Goal: Information Seeking & Learning: Learn about a topic

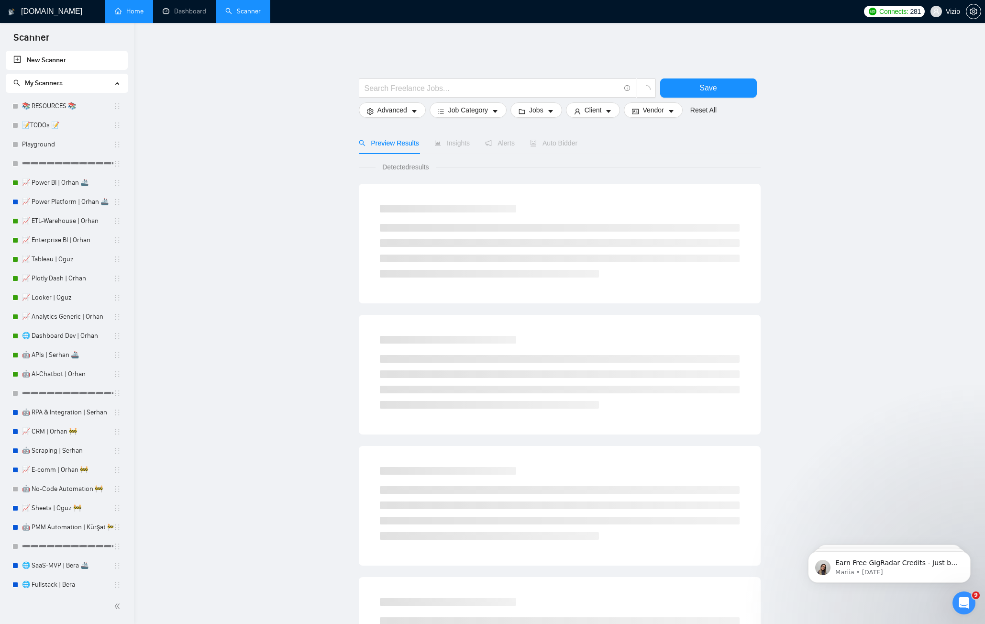
click at [119, 8] on link "Home" at bounding box center [129, 11] width 29 height 8
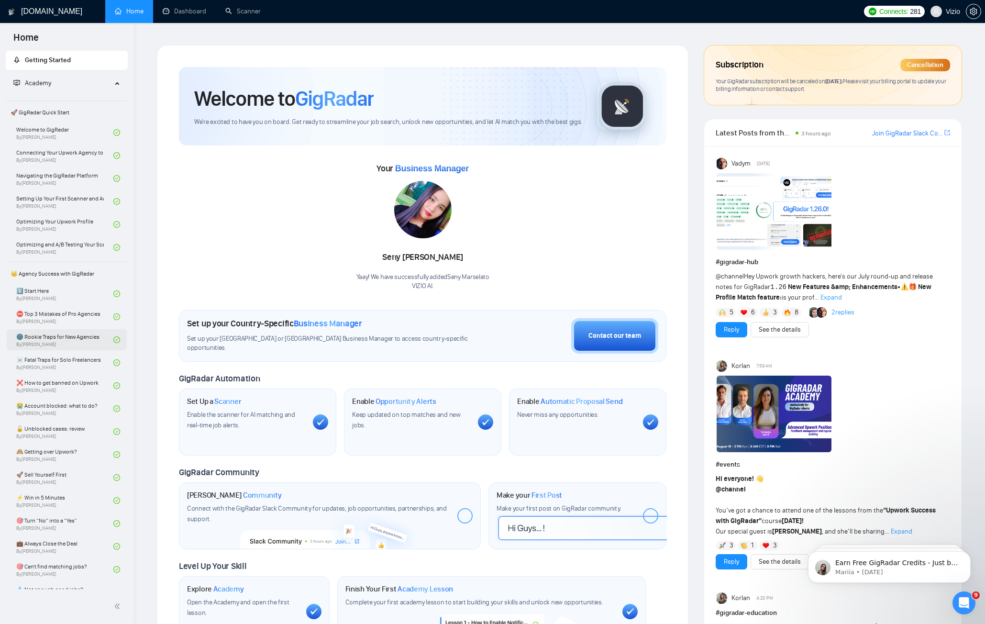
click at [68, 343] on link "🌚 Rookie Traps for New Agencies By [PERSON_NAME]" at bounding box center [64, 339] width 97 height 21
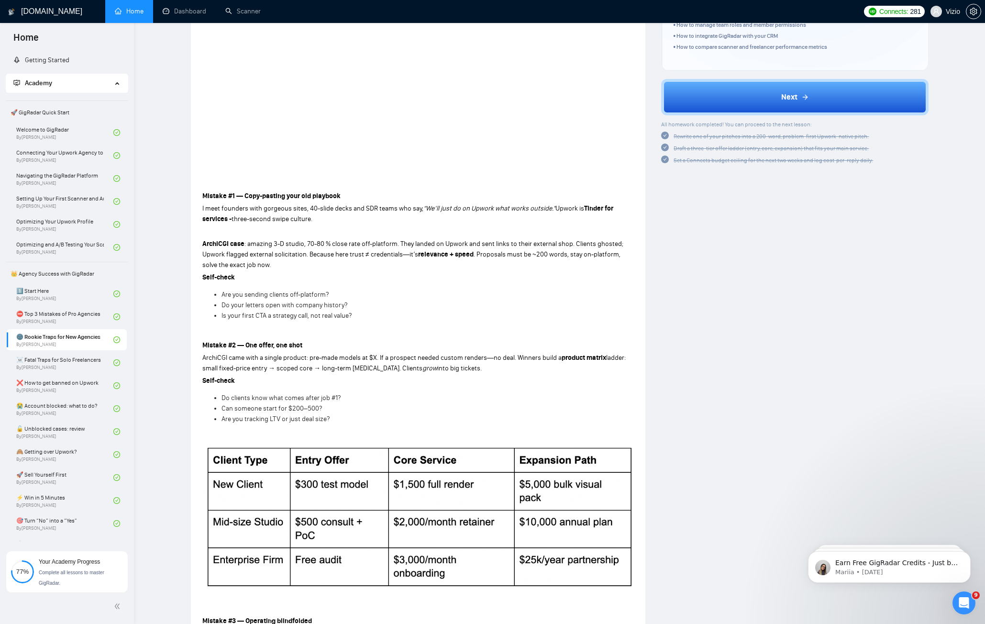
scroll to position [315, 0]
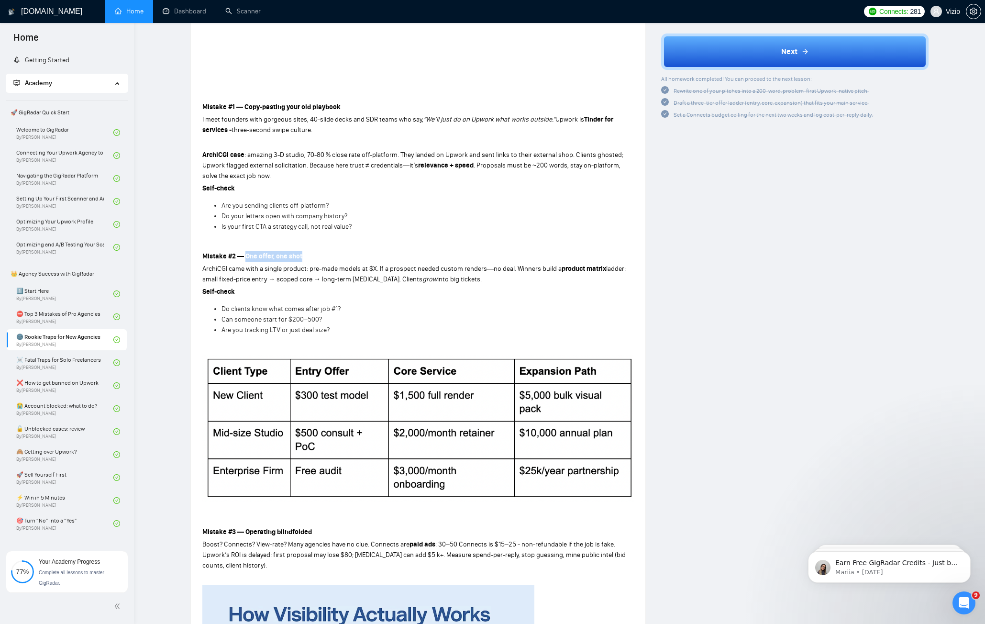
drag, startPoint x: 246, startPoint y: 250, endPoint x: 312, endPoint y: 251, distance: 66.0
click at [312, 251] on p "Mistake #2 — One offer, one shot" at bounding box center [418, 256] width 432 height 11
click at [476, 318] on li "Can someone start for $200–500?" at bounding box center [427, 319] width 412 height 11
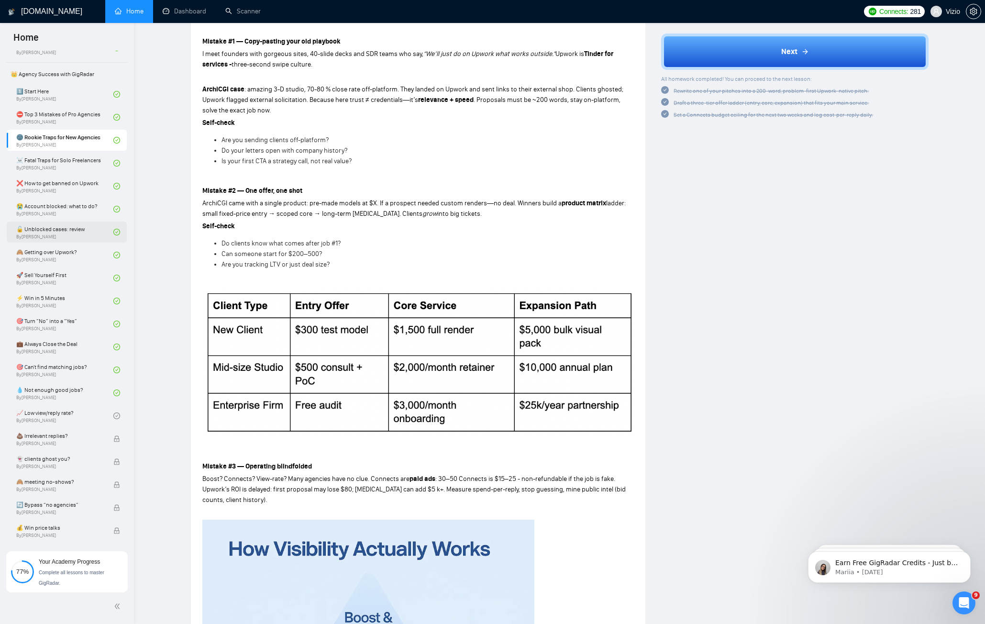
scroll to position [0, 0]
